Goal: Transaction & Acquisition: Purchase product/service

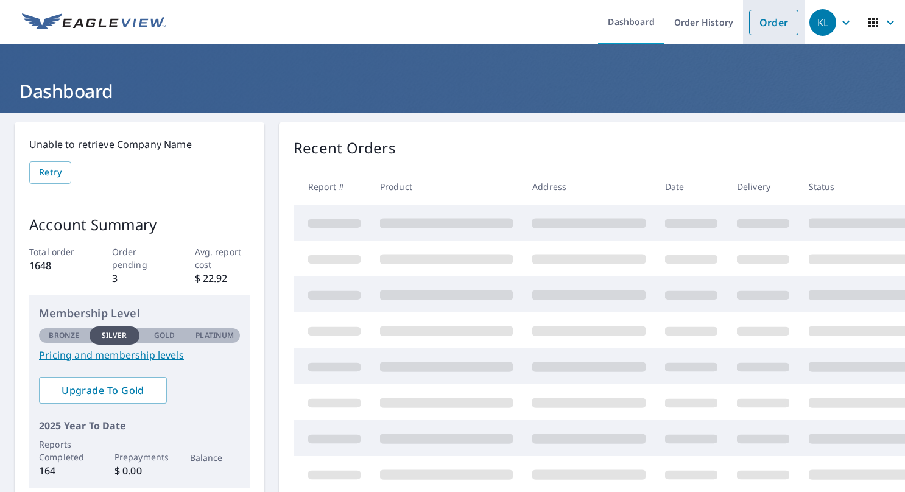
click at [778, 23] on link "Order" at bounding box center [773, 23] width 49 height 26
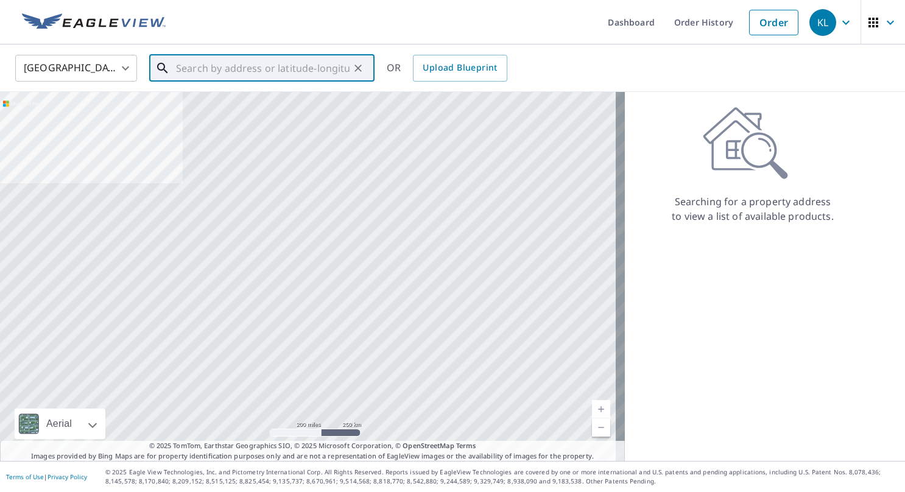
paste input "[STREET_ADDRESS][PERSON_NAME]"
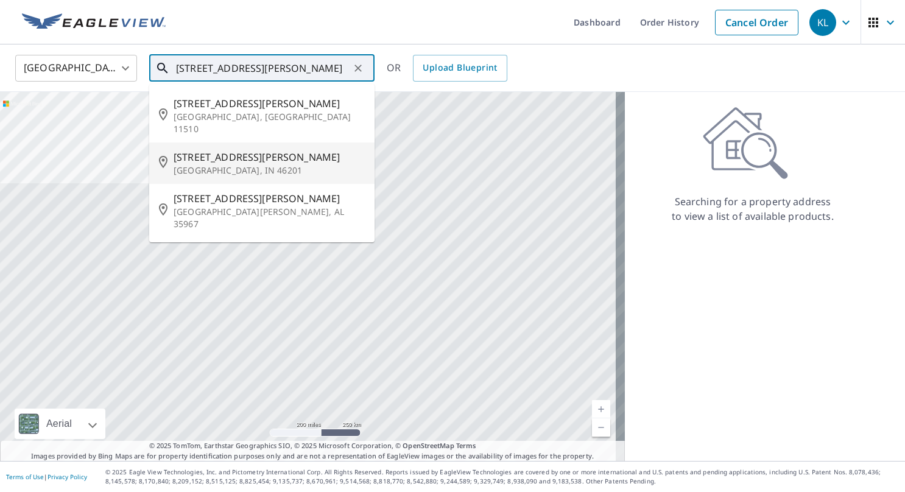
click at [223, 150] on span "[STREET_ADDRESS][PERSON_NAME]" at bounding box center [269, 157] width 191 height 15
type input "[STREET_ADDRESS][PERSON_NAME]"
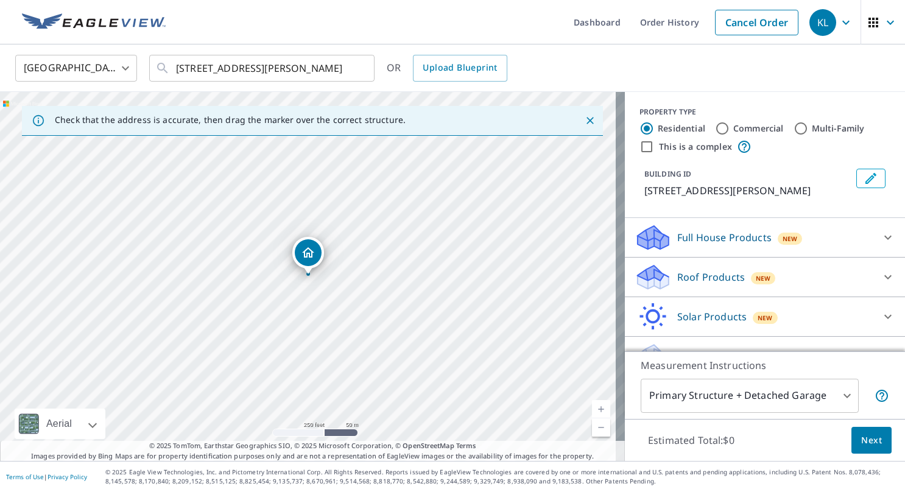
scroll to position [23, 0]
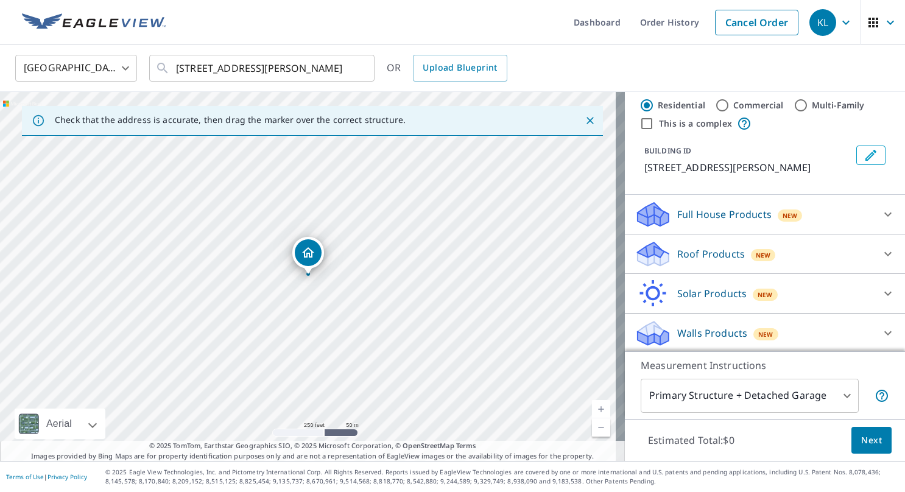
click at [880, 250] on icon at bounding box center [887, 254] width 15 height 15
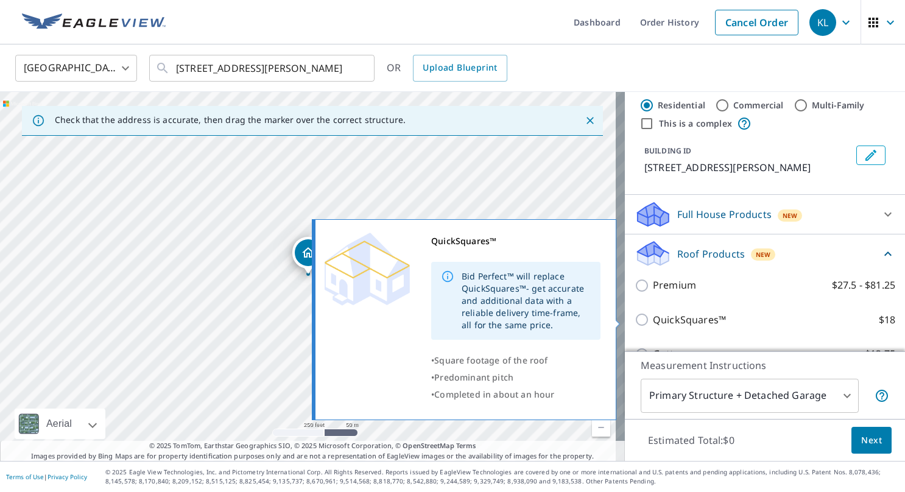
click at [699, 321] on p "QuickSquares™" at bounding box center [689, 319] width 73 height 15
click at [653, 321] on input "QuickSquares™ $18" at bounding box center [643, 319] width 18 height 15
checkbox input "true"
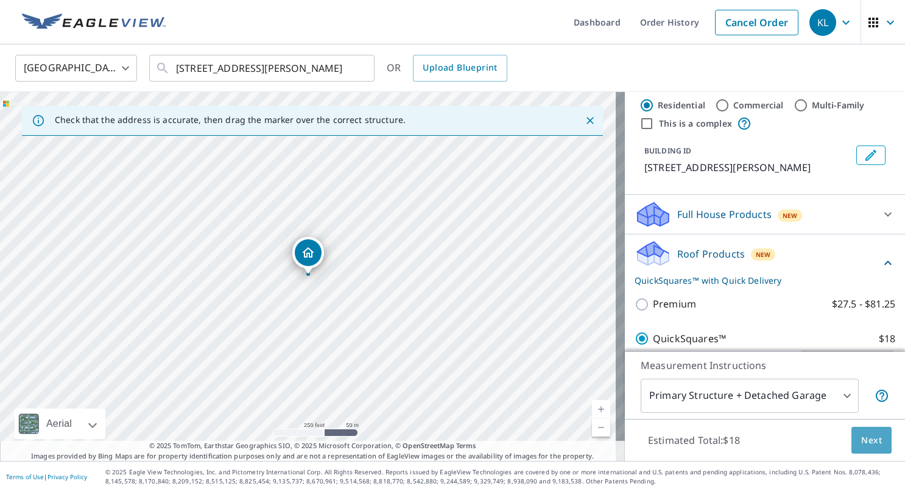
click at [861, 442] on span "Next" at bounding box center [871, 440] width 21 height 15
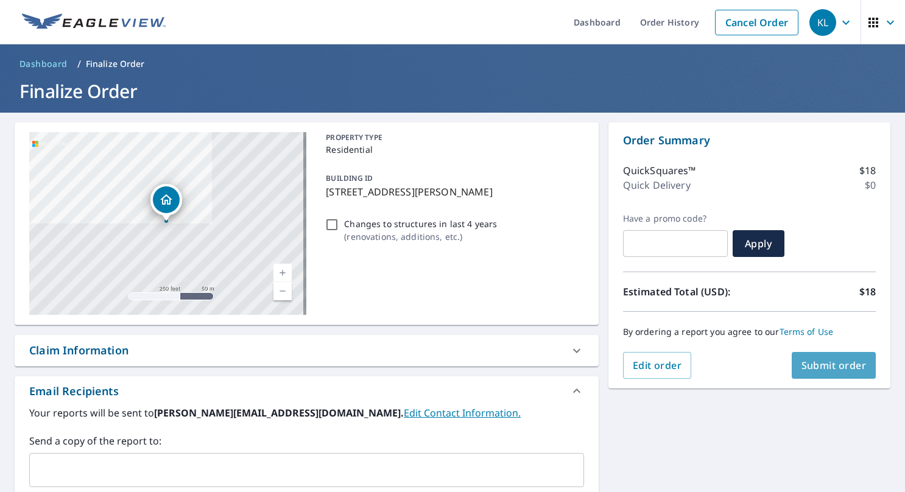
click at [810, 370] on span "Submit order" at bounding box center [833, 365] width 65 height 13
